Goal: Check status: Check status

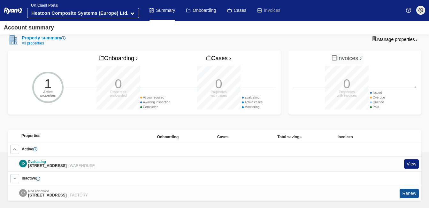
scroll to position [187, 0]
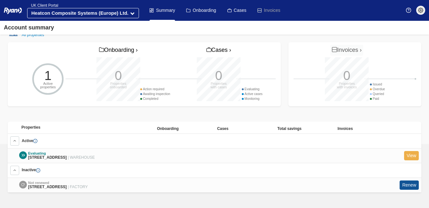
click at [414, 153] on link "View" at bounding box center [411, 155] width 15 height 9
click at [407, 154] on link "View" at bounding box center [411, 155] width 15 height 9
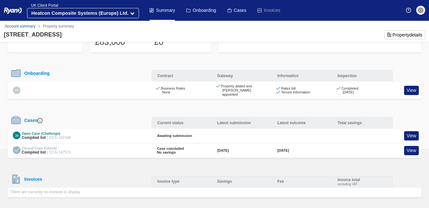
scroll to position [41, 0]
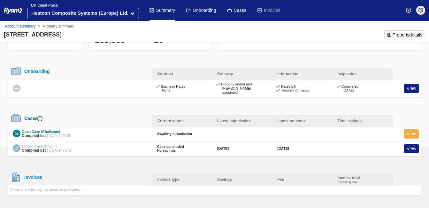
click at [411, 130] on link "View" at bounding box center [411, 133] width 15 height 9
